Goal: Information Seeking & Learning: Learn about a topic

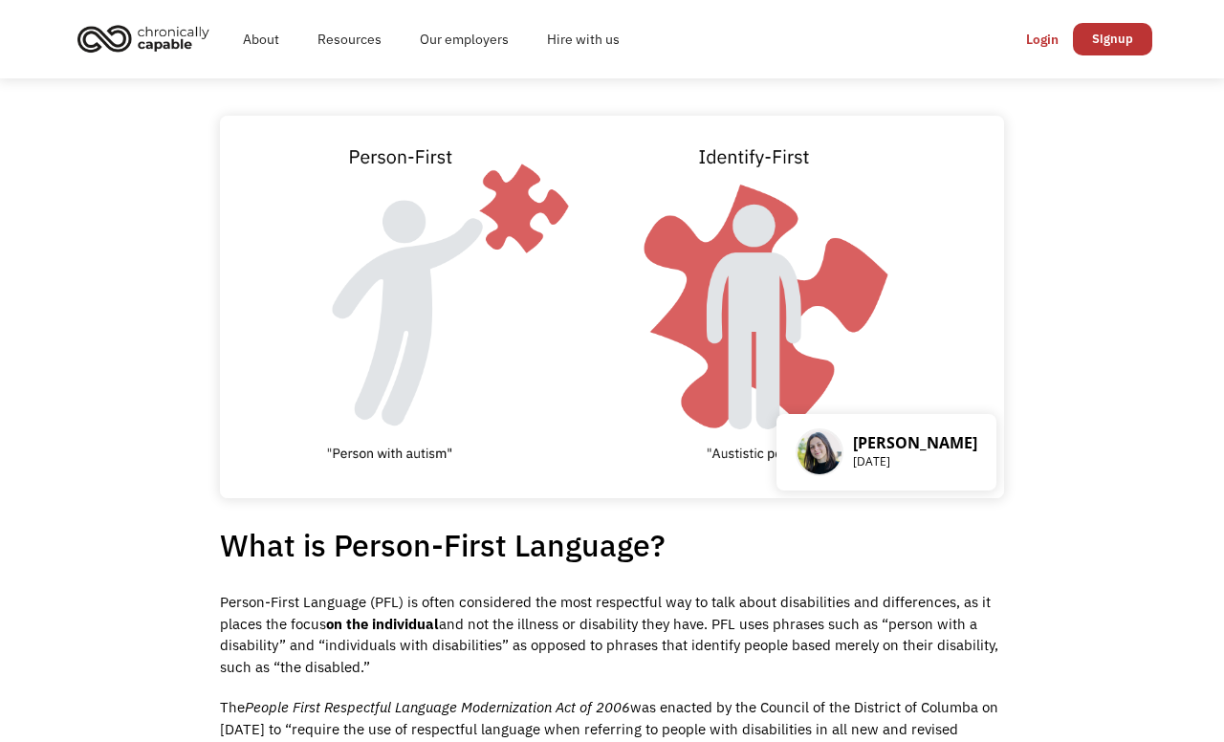
drag, startPoint x: 166, startPoint y: 354, endPoint x: 464, endPoint y: 361, distance: 297.5
click at [981, 302] on img at bounding box center [612, 307] width 784 height 383
click at [627, 287] on img at bounding box center [612, 307] width 784 height 383
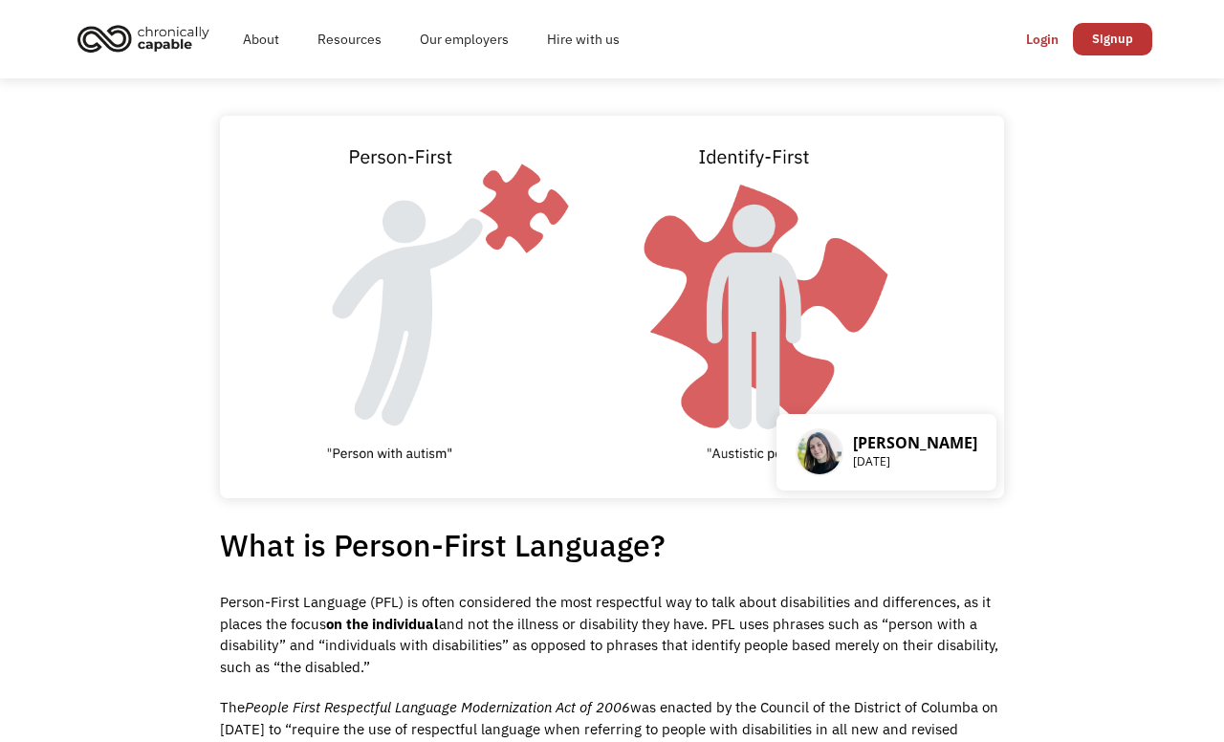
click at [609, 297] on img at bounding box center [612, 307] width 784 height 383
click at [607, 297] on img at bounding box center [612, 307] width 784 height 383
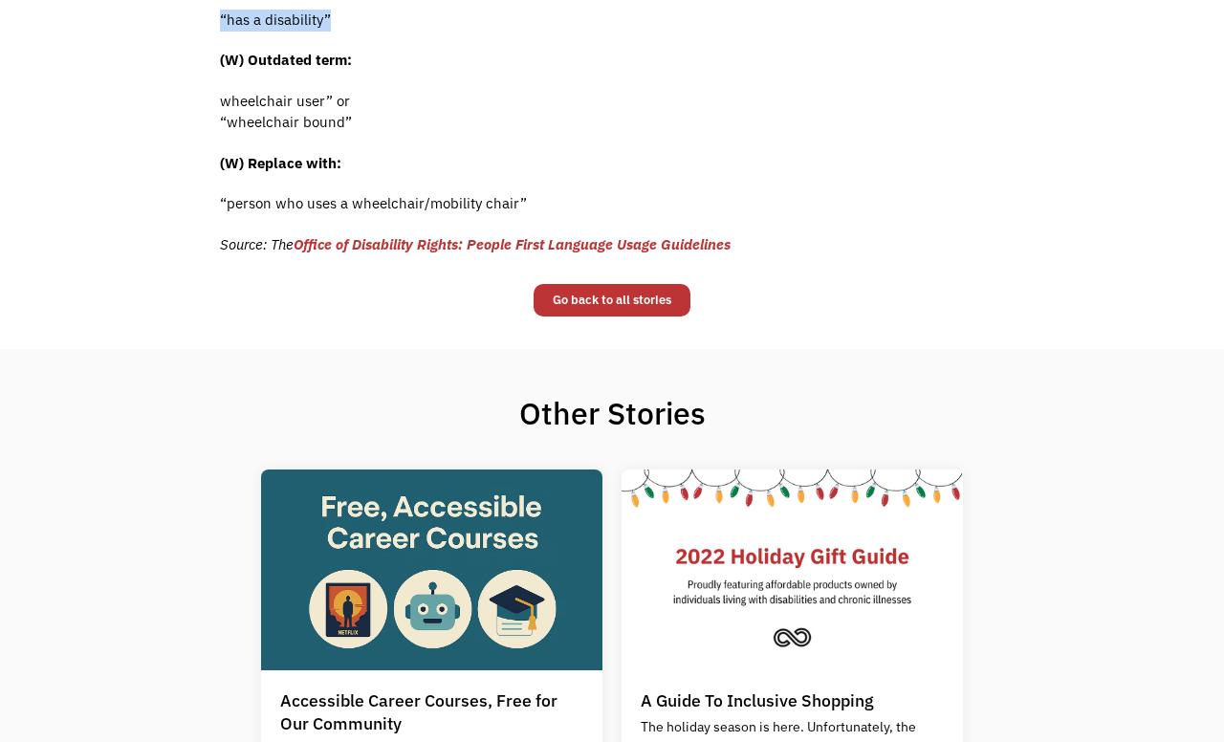
scroll to position [3711, 0]
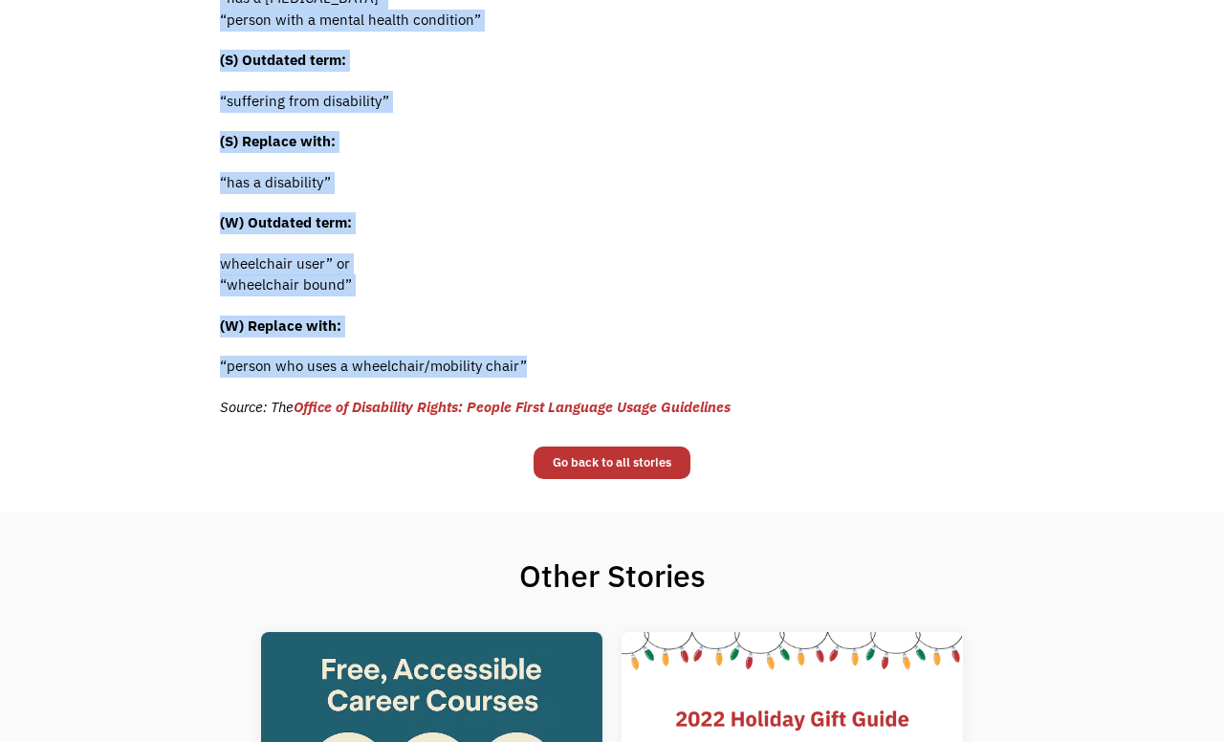
drag, startPoint x: 221, startPoint y: 255, endPoint x: 742, endPoint y: 354, distance: 530.5
copy div "What is Person-First Language? Person-First Language (PFL) is often considered …"
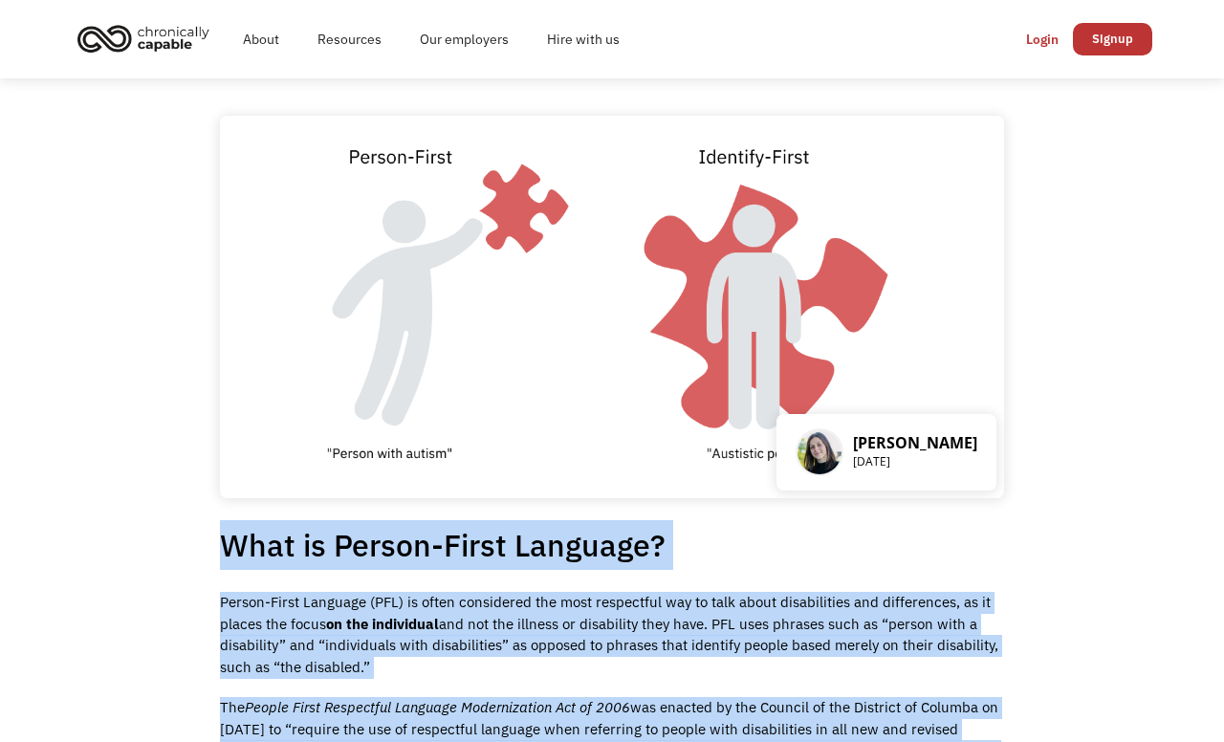
scroll to position [477, 0]
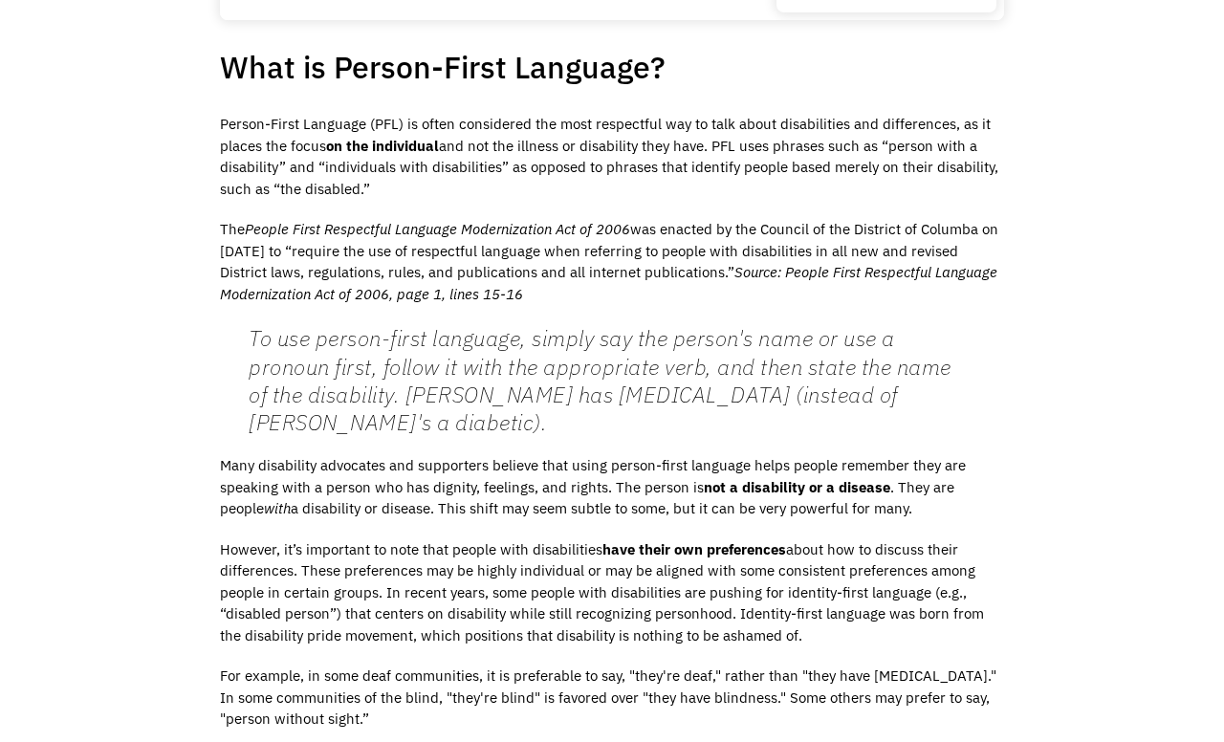
scroll to position [0, 0]
